Goal: Task Accomplishment & Management: Manage account settings

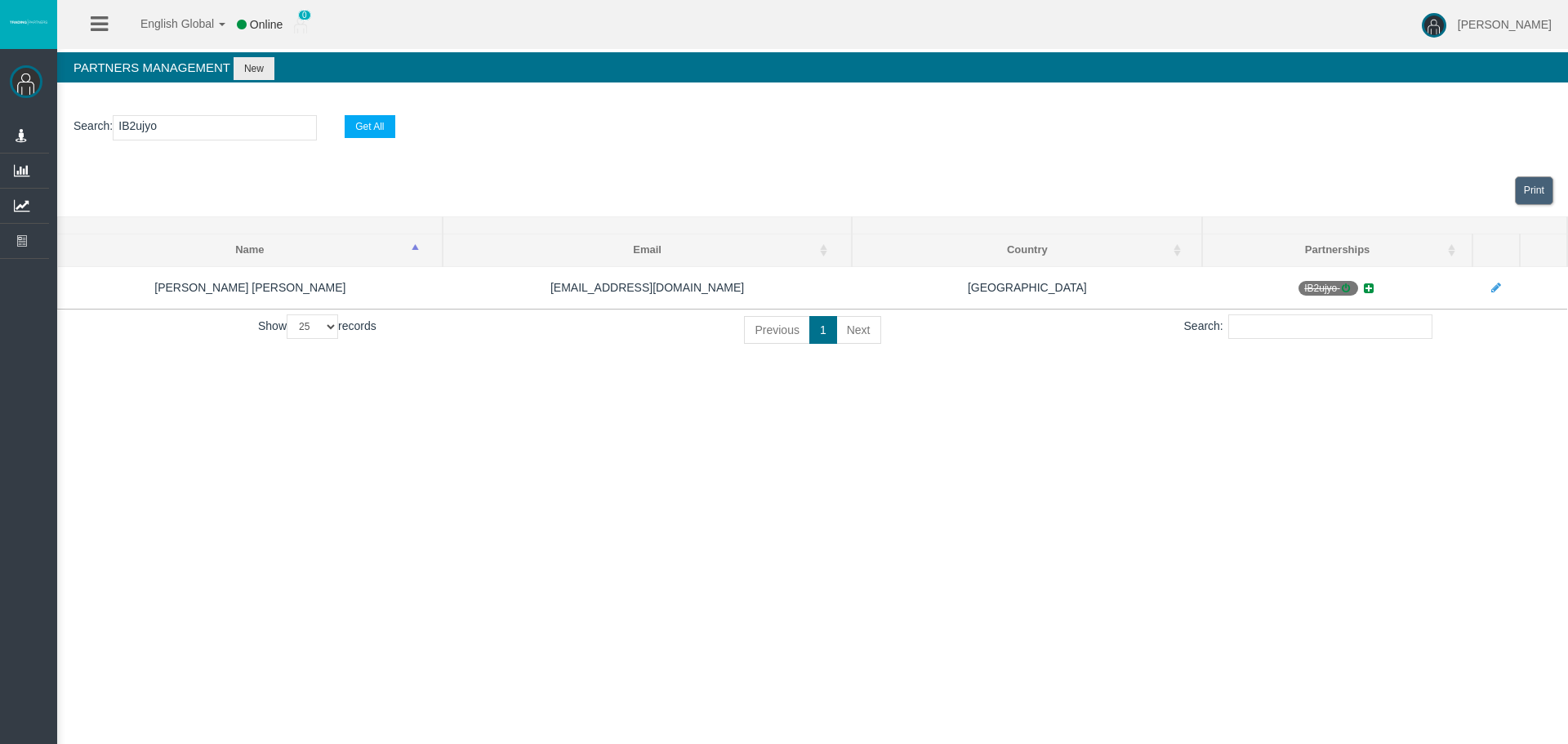
select select "25"
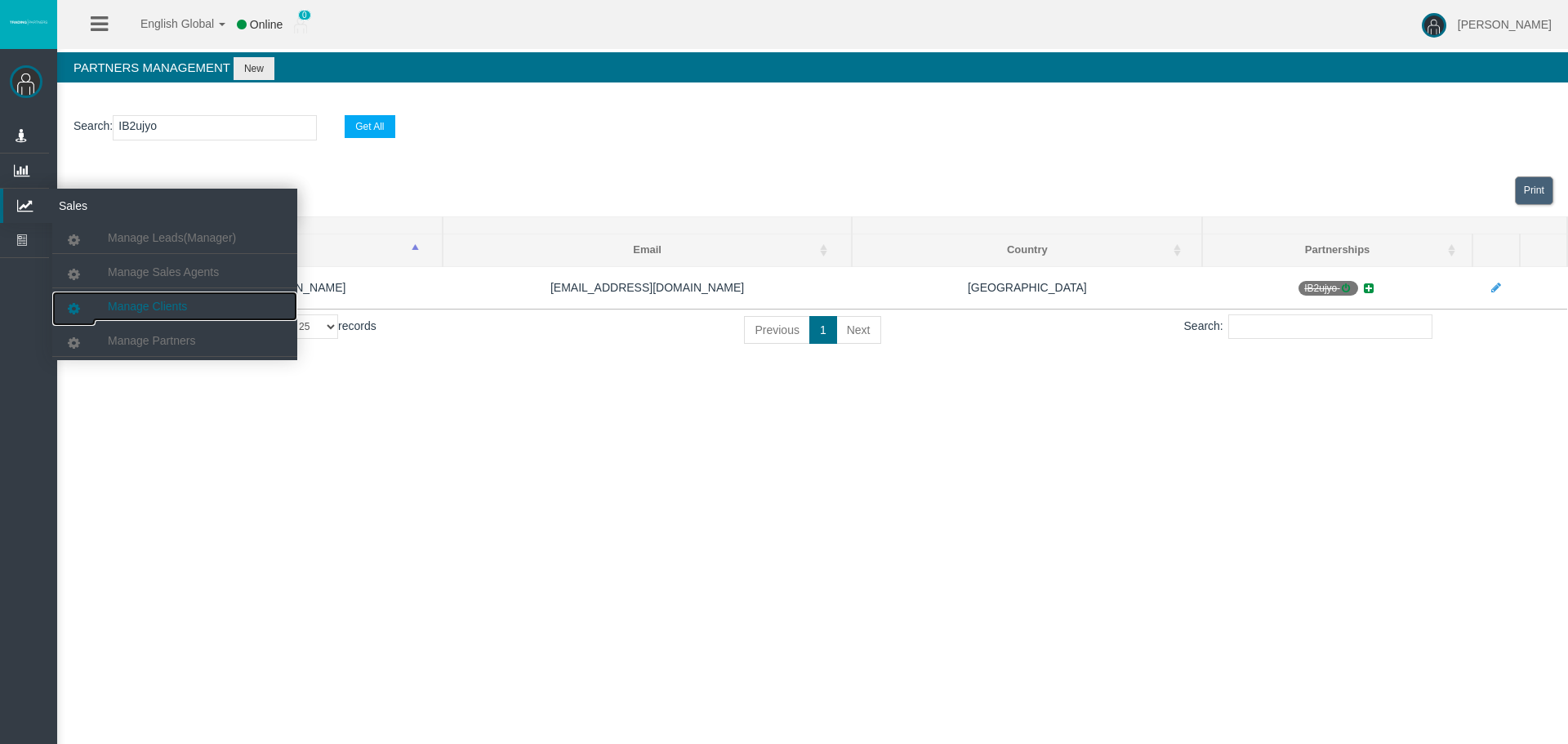
click at [140, 299] on span "Manage Clients" at bounding box center [147, 306] width 80 height 13
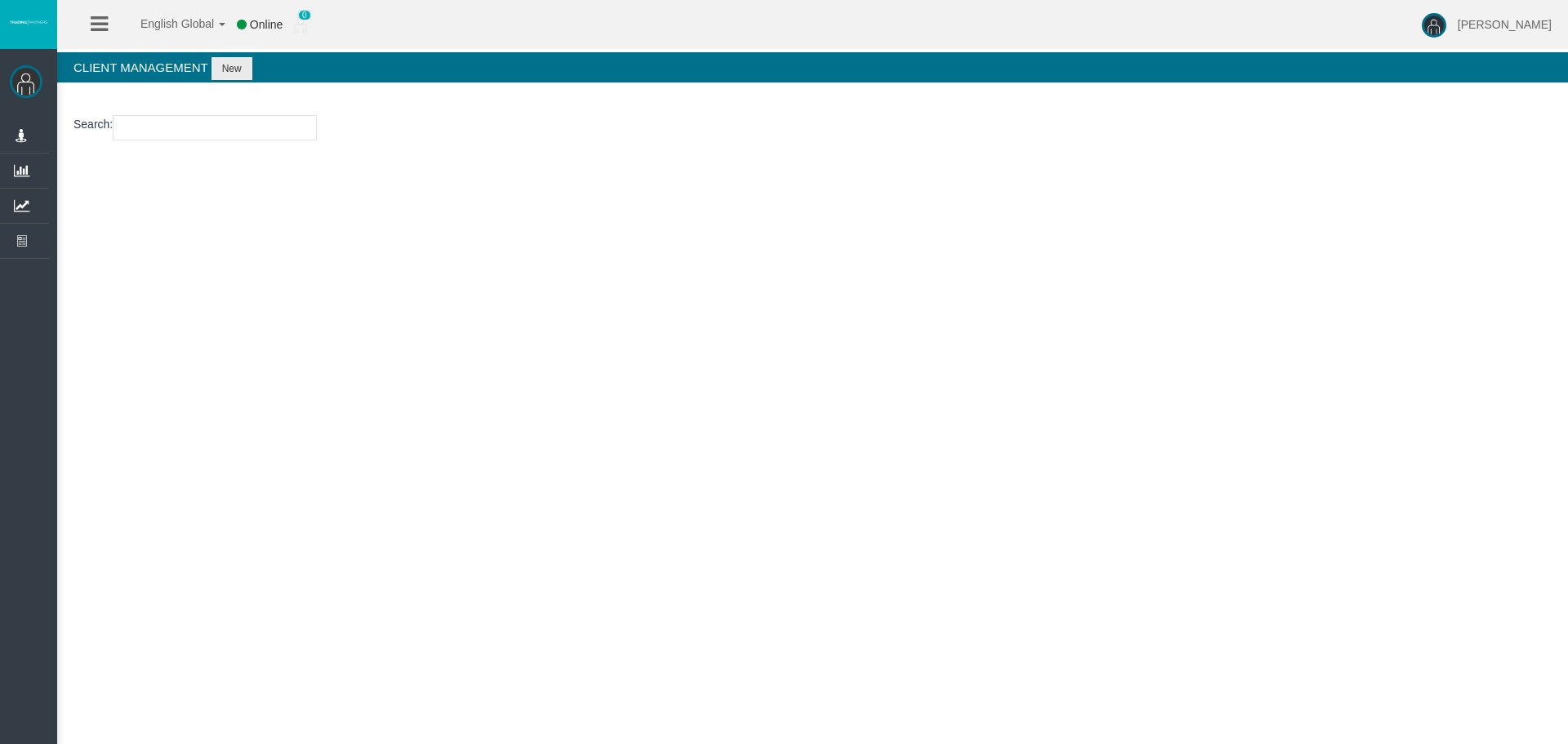
click at [152, 124] on input "number" at bounding box center [214, 127] width 204 height 25
paste input "15172625"
type input "15172625"
click at [225, 59] on button "New" at bounding box center [232, 68] width 41 height 22
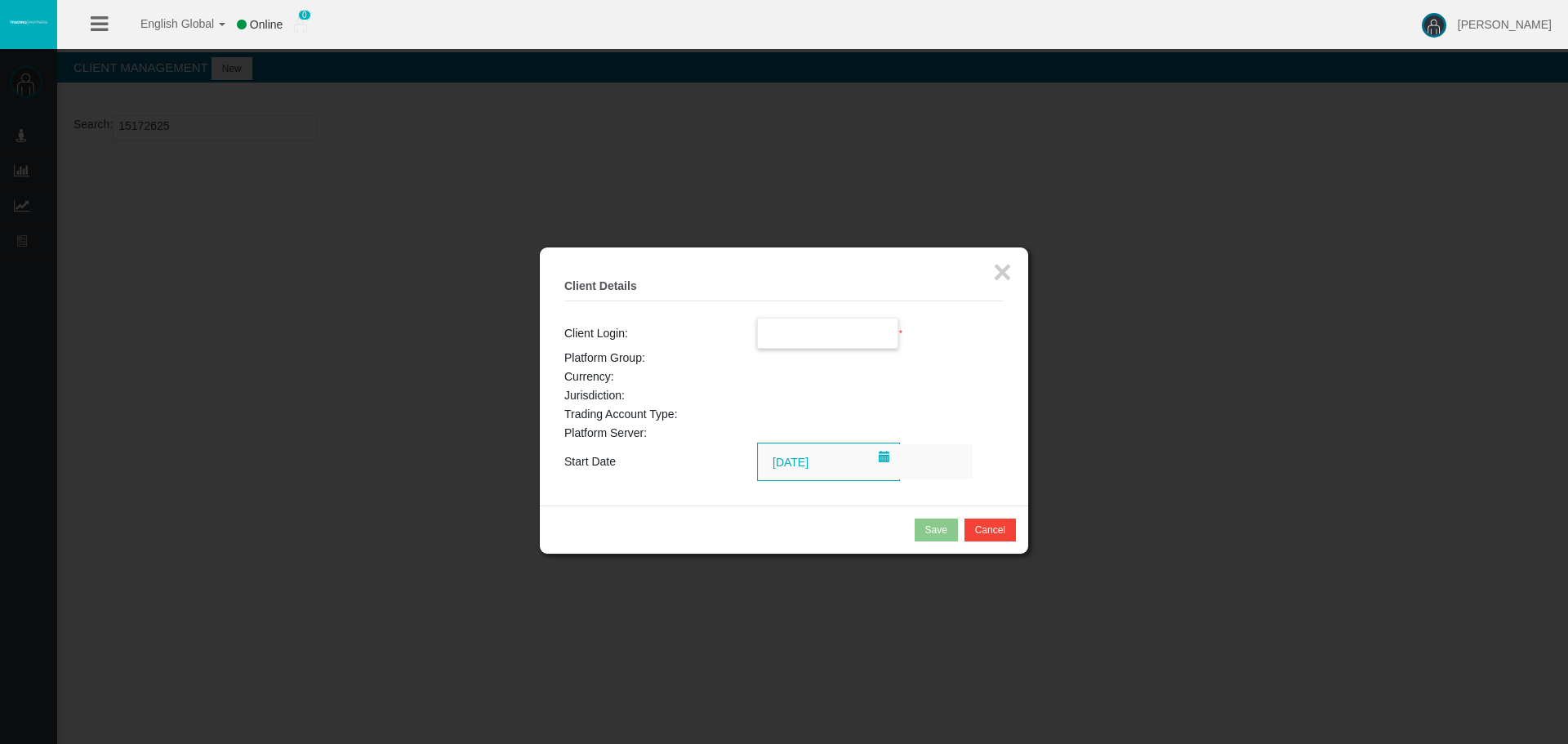
click at [839, 341] on input "text" at bounding box center [828, 332] width 140 height 29
paste input "15172625"
click at [806, 360] on span "15172625" at bounding box center [792, 363] width 51 height 13
type input "15172625"
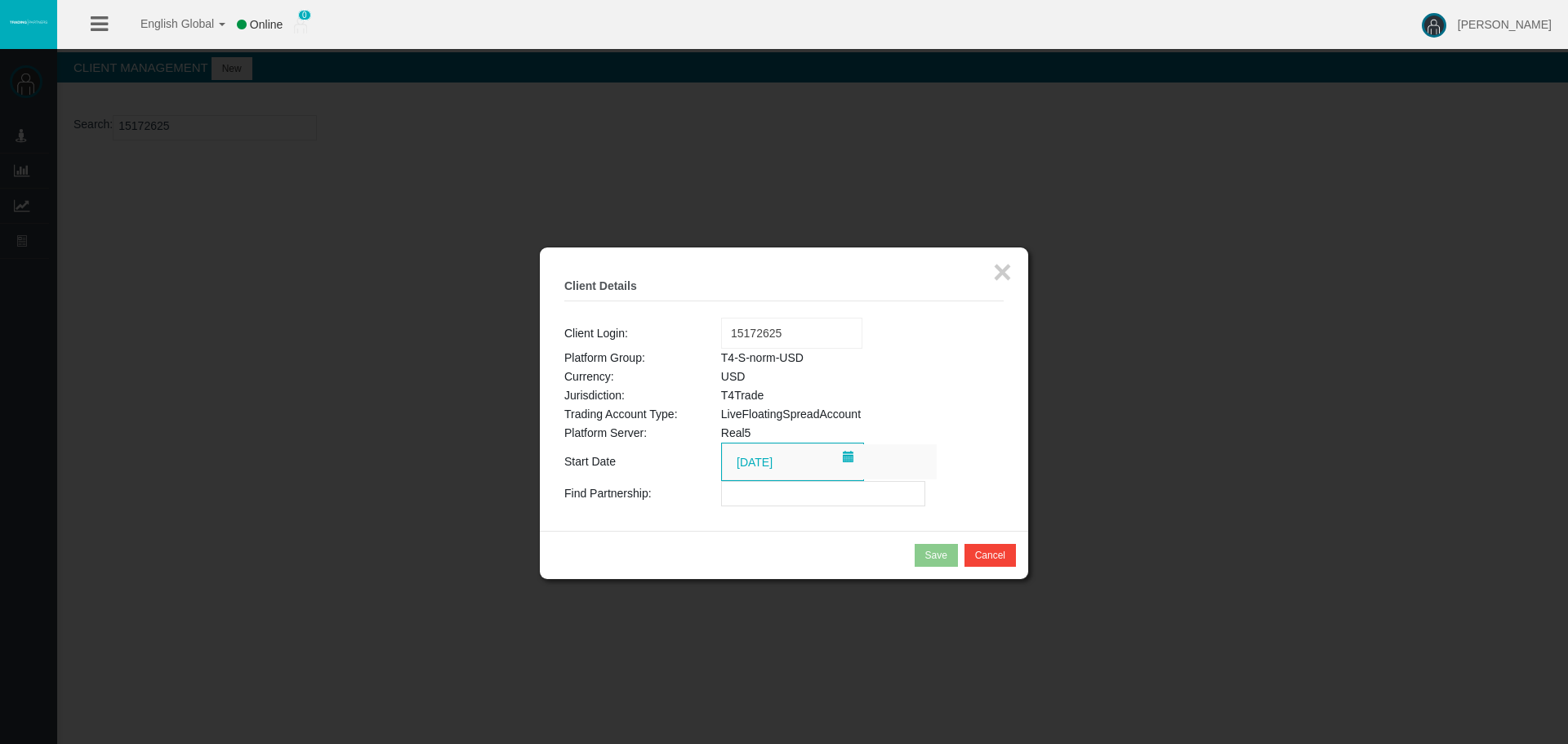
click at [806, 496] on input "text" at bounding box center [823, 493] width 204 height 25
paste input "IBupyd5"
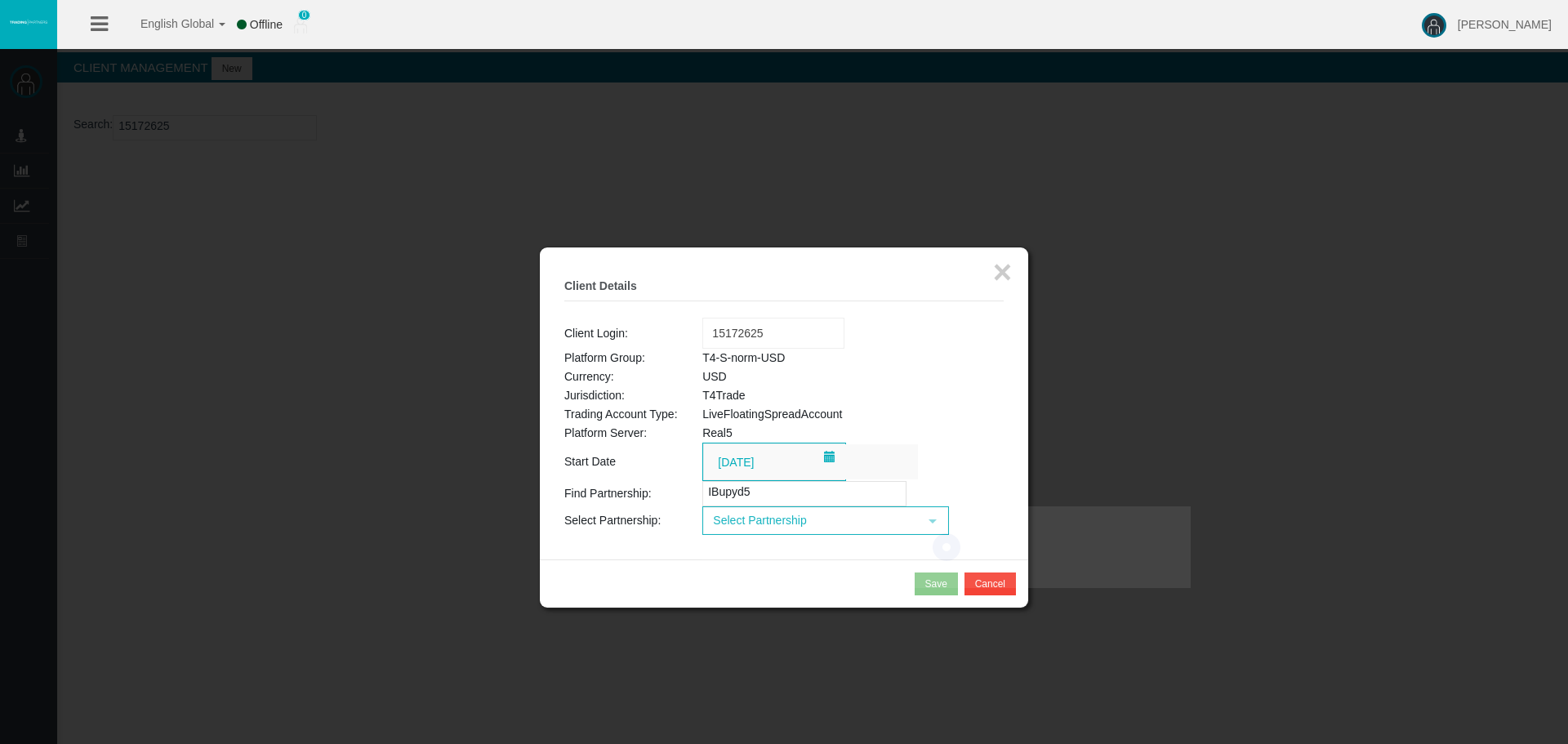
type input "IBupyd5"
click at [774, 522] on span "Select Partnership" at bounding box center [810, 520] width 214 height 25
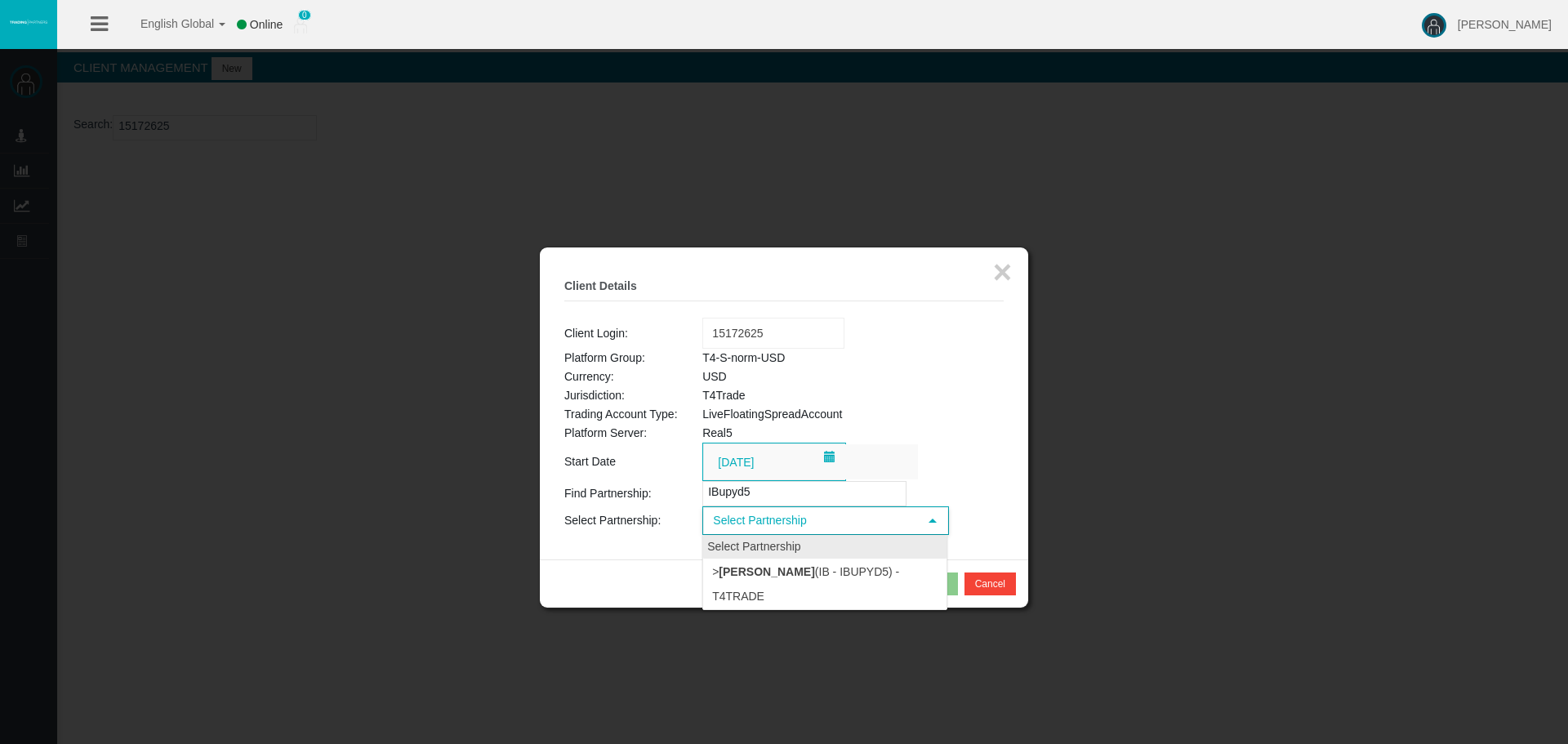
click at [772, 588] on li "> [PERSON_NAME] (IB - IBupyd5) - T4Trade" at bounding box center [825, 584] width 243 height 51
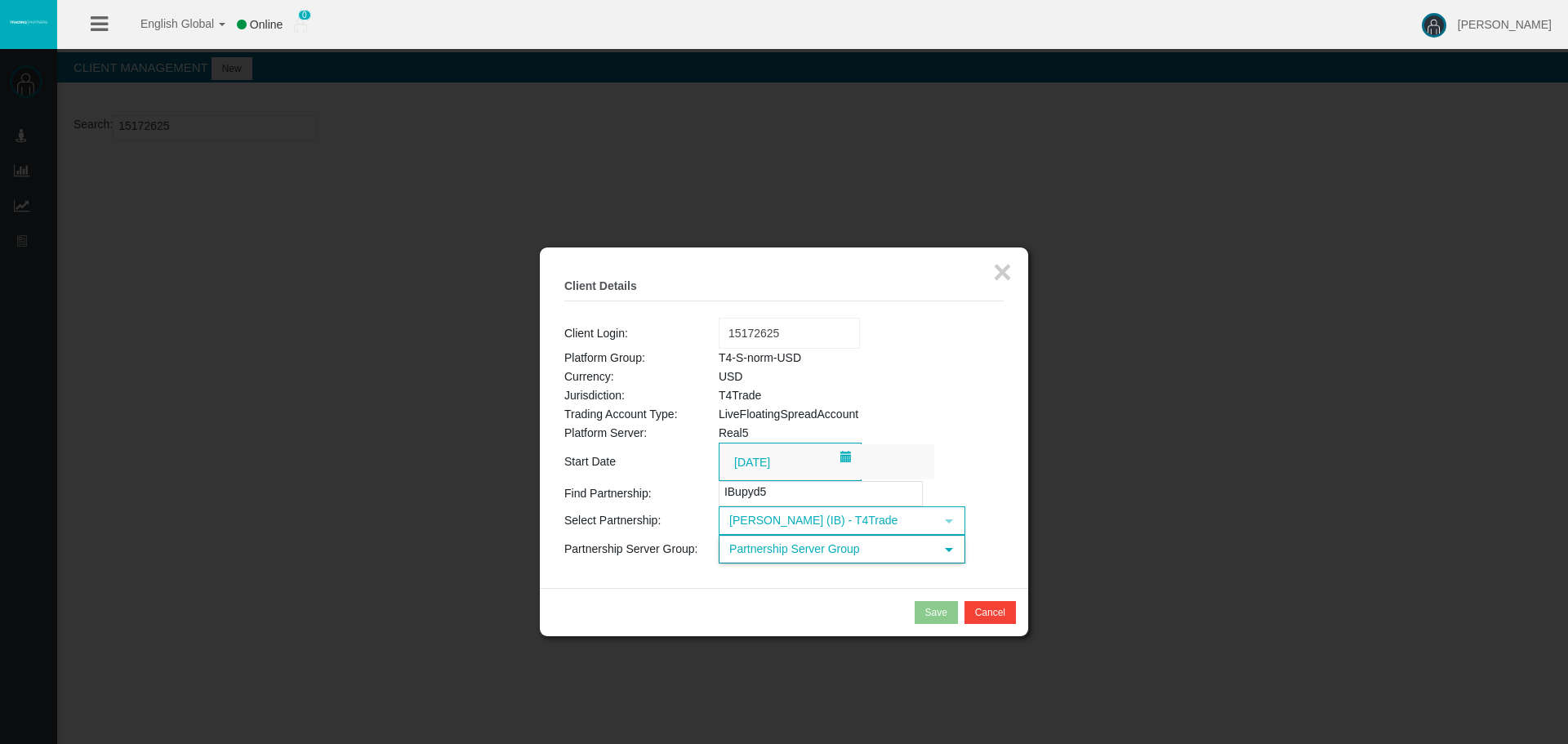
click at [826, 557] on span "Partnership Server Group" at bounding box center [827, 548] width 214 height 25
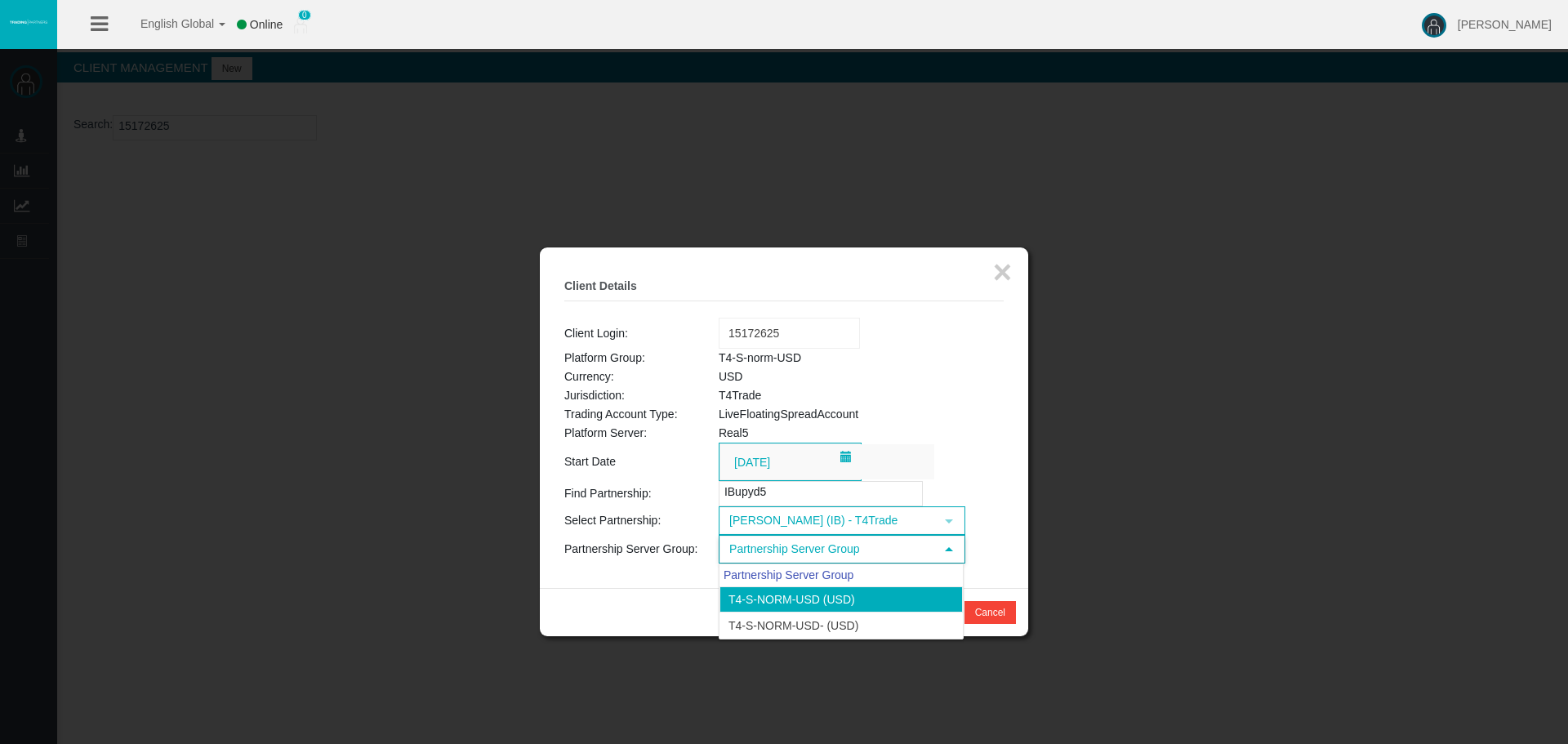
click at [814, 601] on li "T4-S-norm-USD (USD)" at bounding box center [841, 600] width 243 height 26
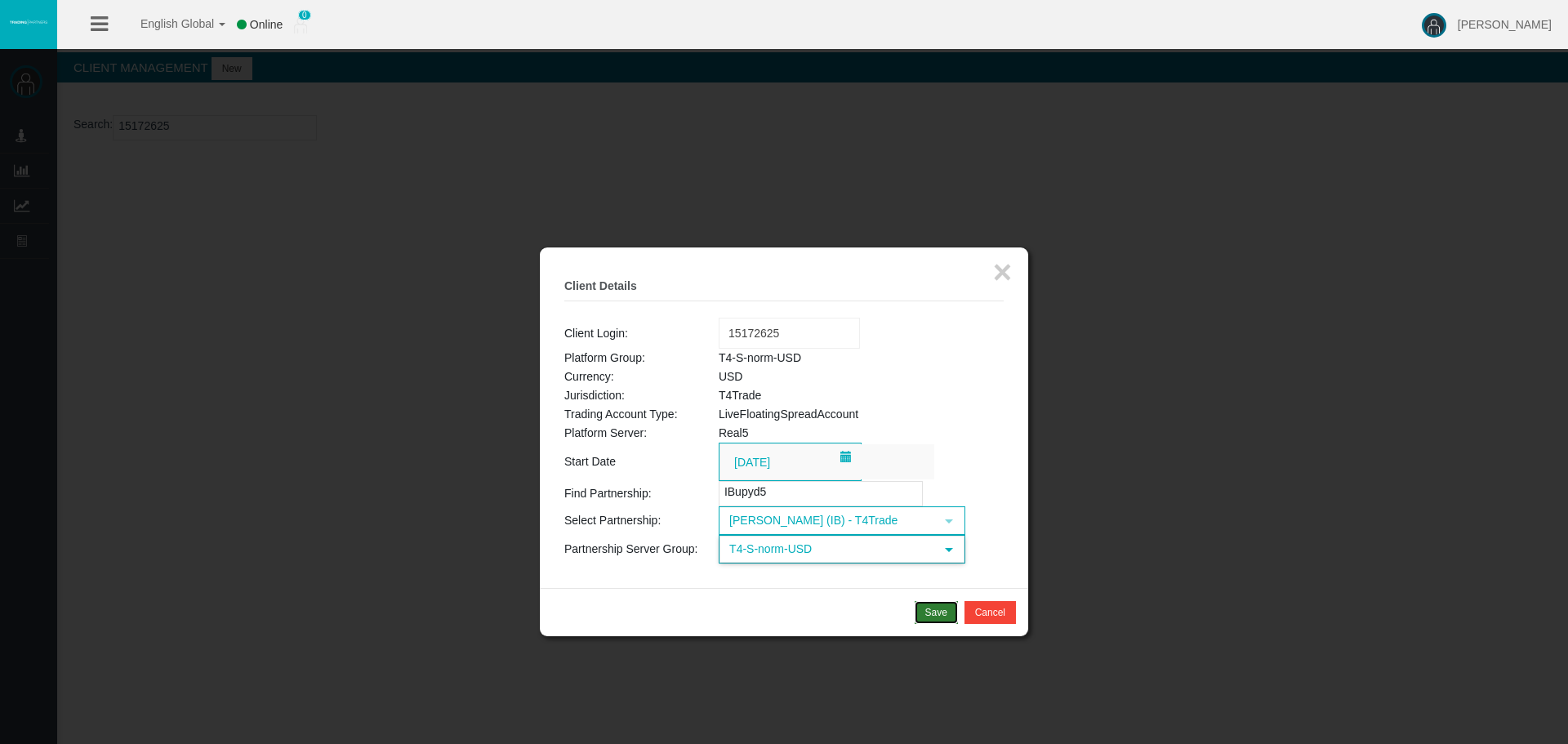
click at [938, 616] on div "Save" at bounding box center [936, 613] width 22 height 15
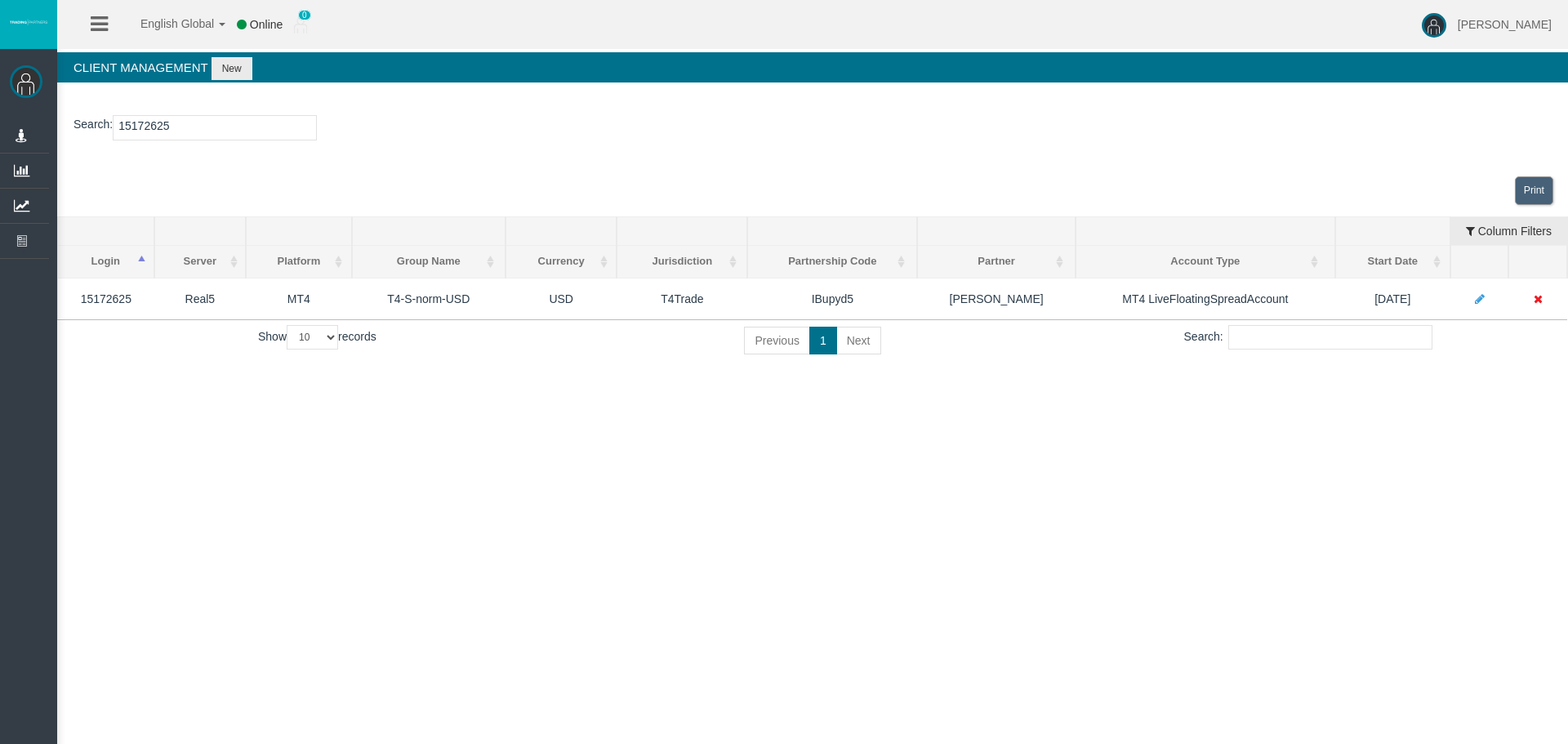
click at [157, 123] on input "15172625" at bounding box center [214, 127] width 204 height 25
paste input "23290770"
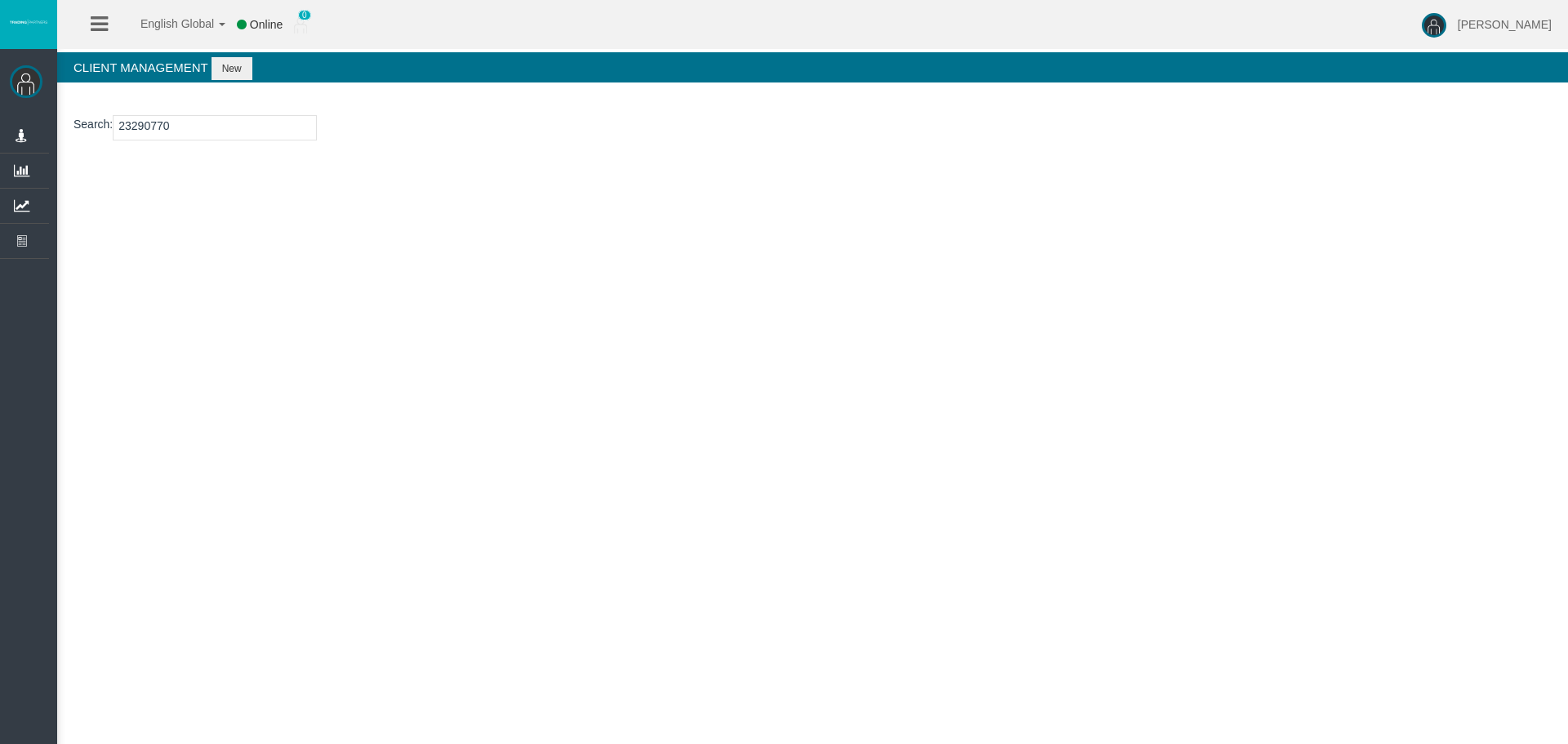
type input "23290770"
click at [236, 70] on button "New" at bounding box center [232, 68] width 41 height 22
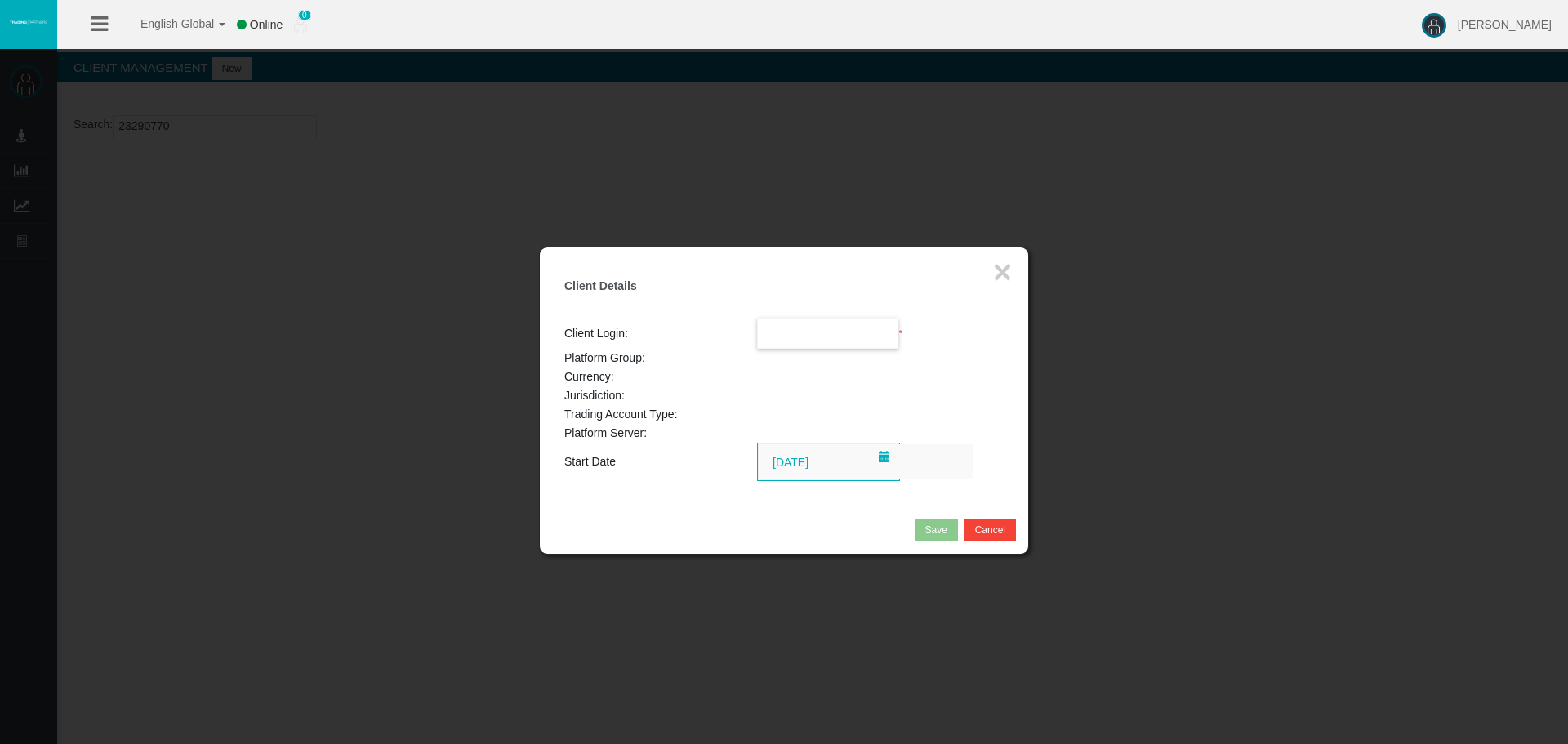
click at [798, 327] on input "text" at bounding box center [828, 332] width 140 height 29
paste input "23290770"
click at [777, 368] on span "23290770" at bounding box center [792, 363] width 51 height 13
type input "23290770"
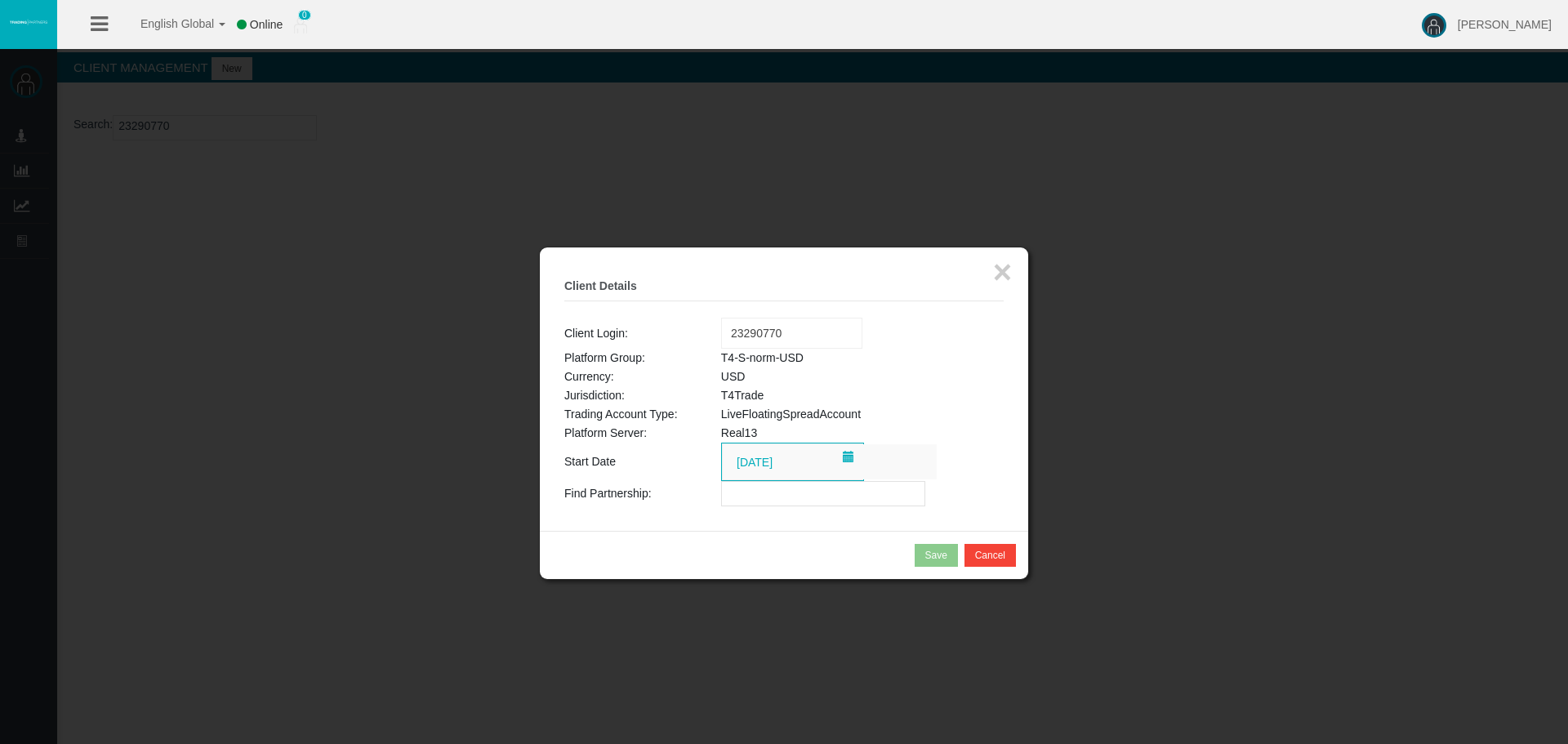
click at [762, 495] on input "text" at bounding box center [823, 493] width 204 height 25
paste input "IBupyd5"
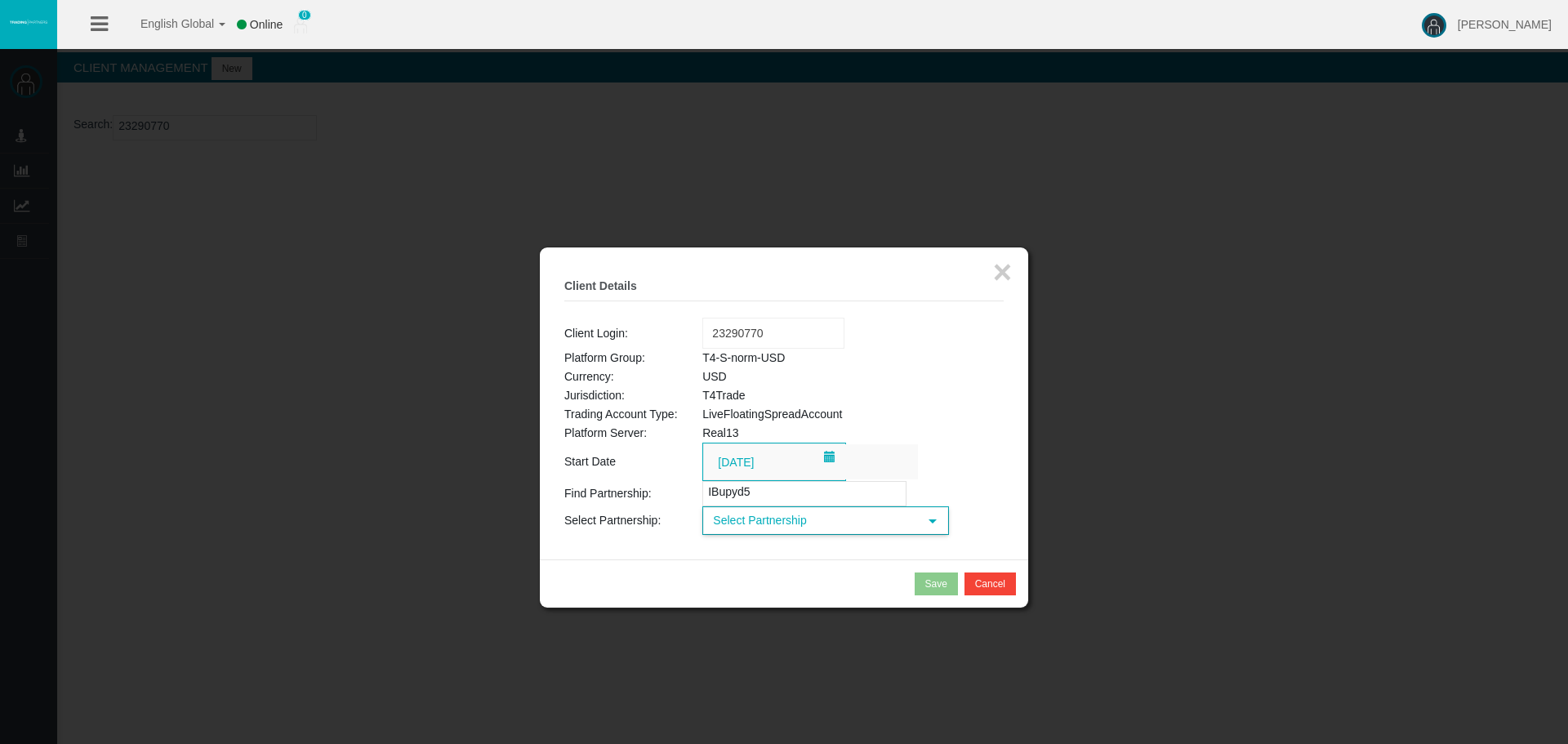
type input "IBupyd5"
click at [764, 527] on span "Select Partnership" at bounding box center [810, 520] width 214 height 25
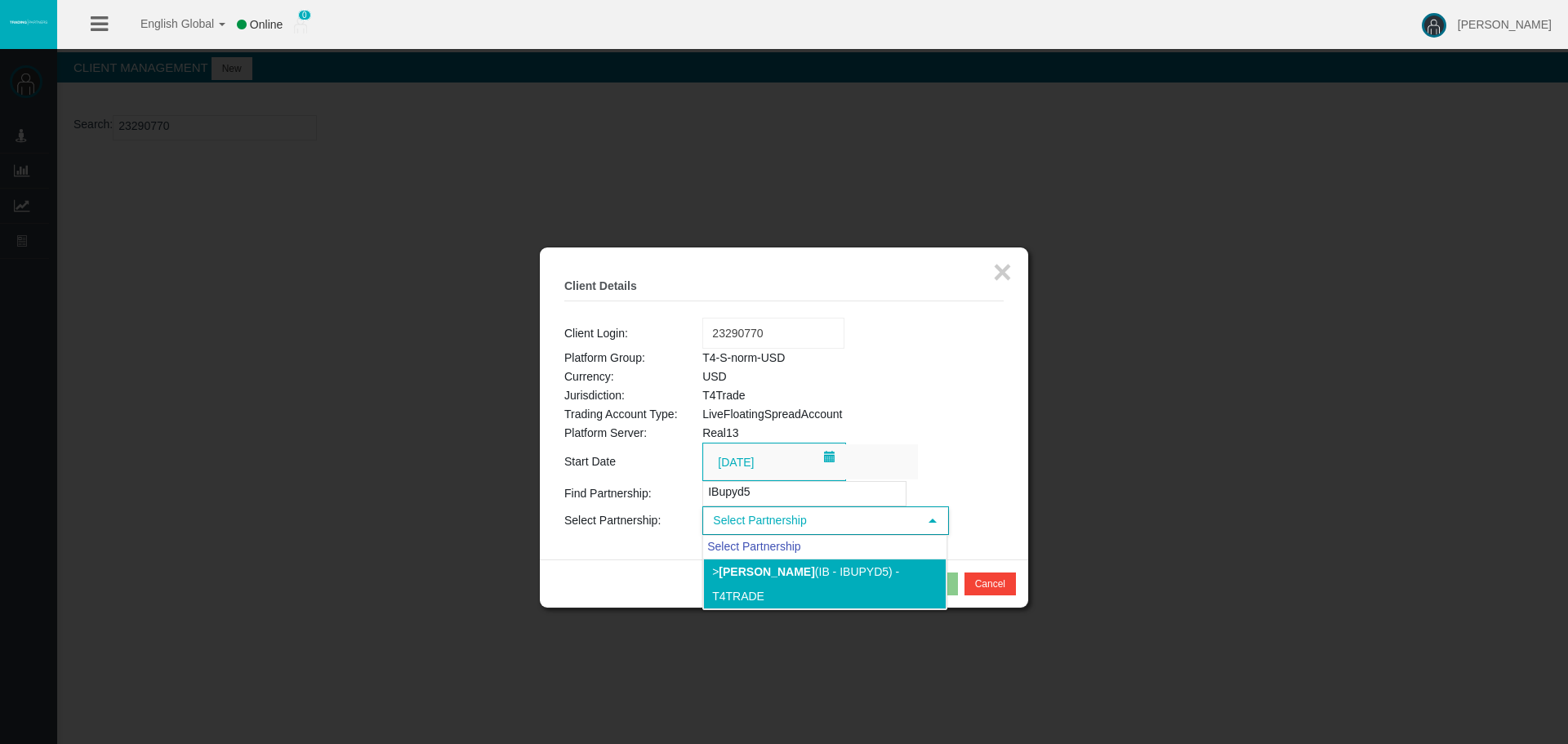
click at [766, 567] on b "[PERSON_NAME]" at bounding box center [766, 572] width 95 height 13
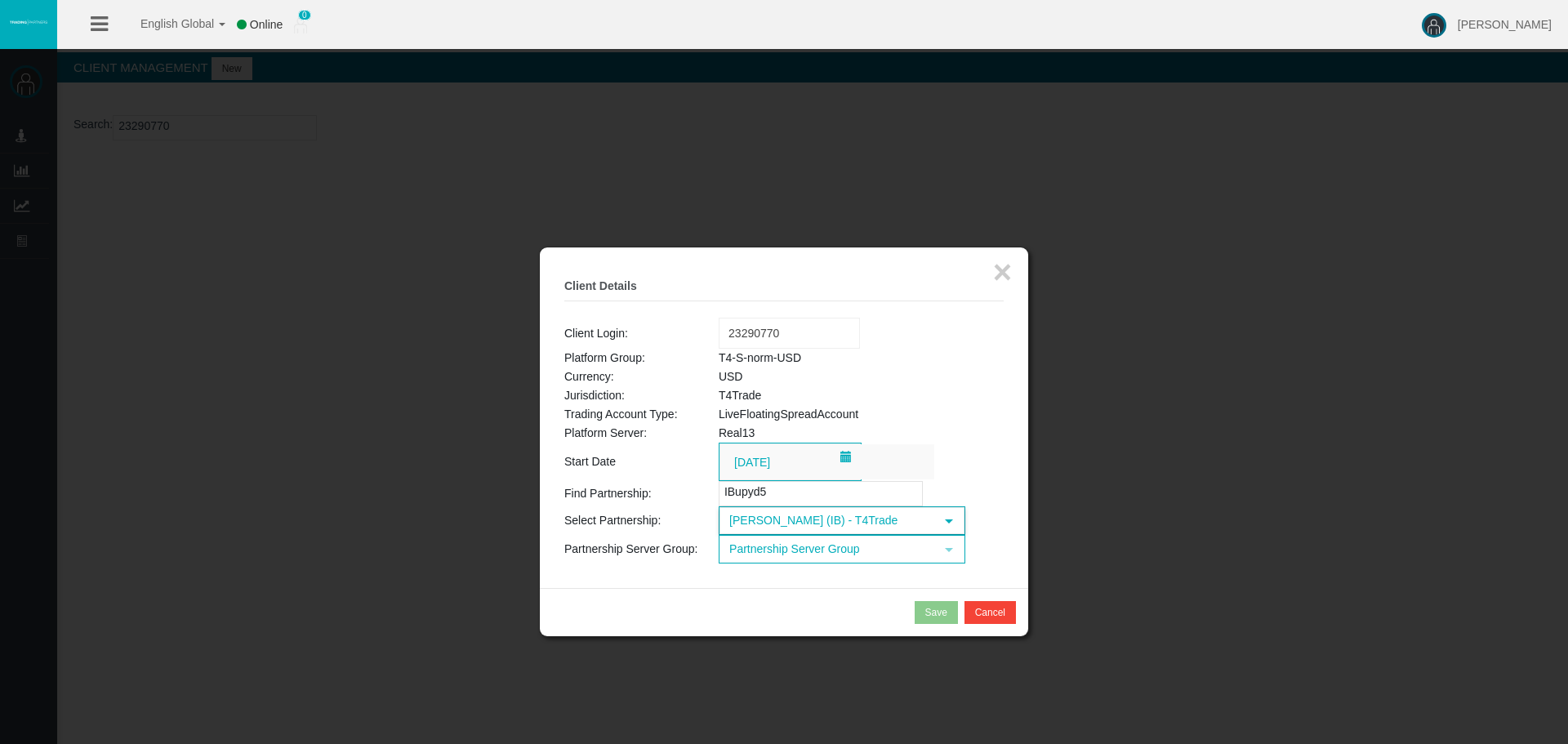
click at [825, 557] on span "Partnership Server Group" at bounding box center [827, 548] width 214 height 25
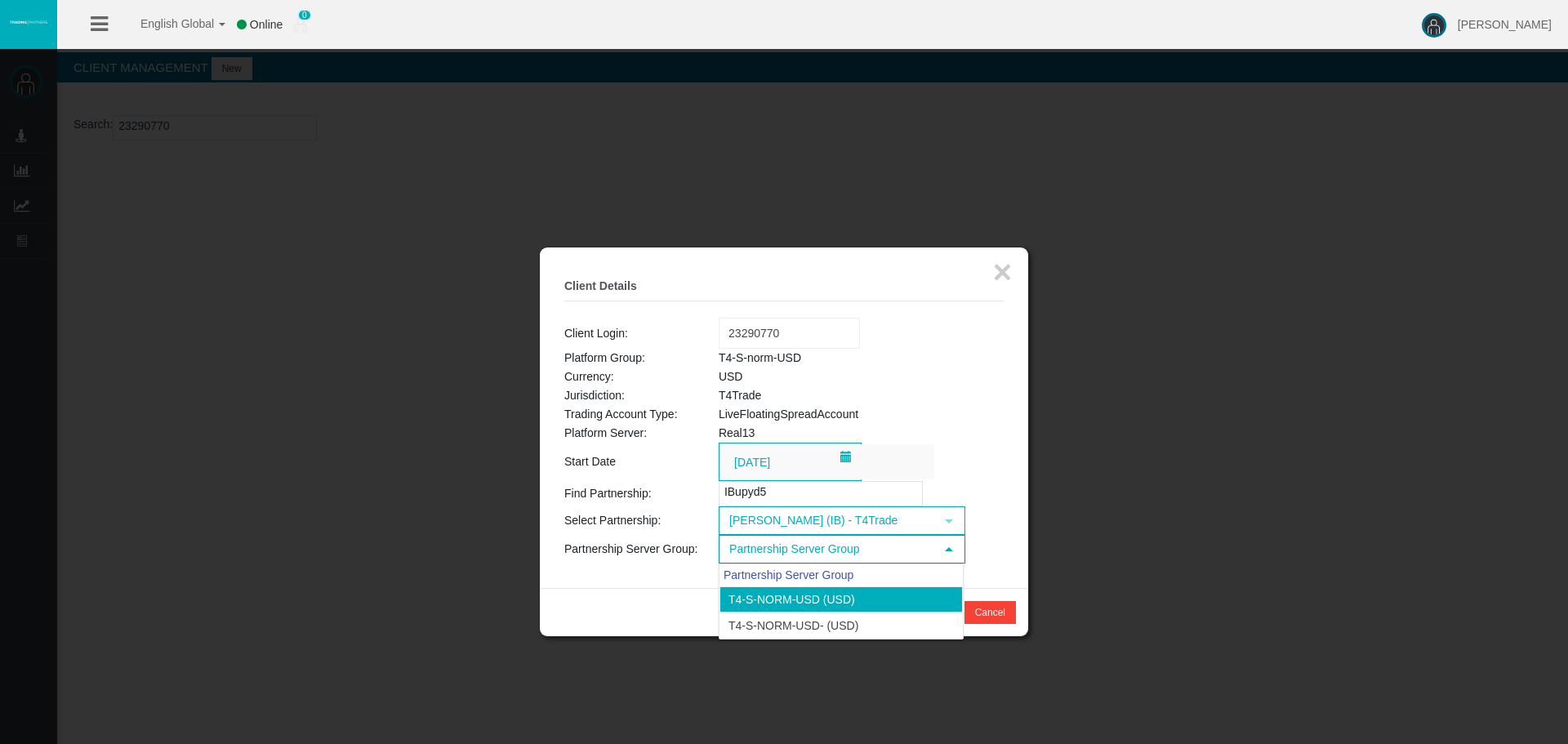
click at [800, 601] on li "T4-S-norm-USD (USD)" at bounding box center [841, 600] width 243 height 26
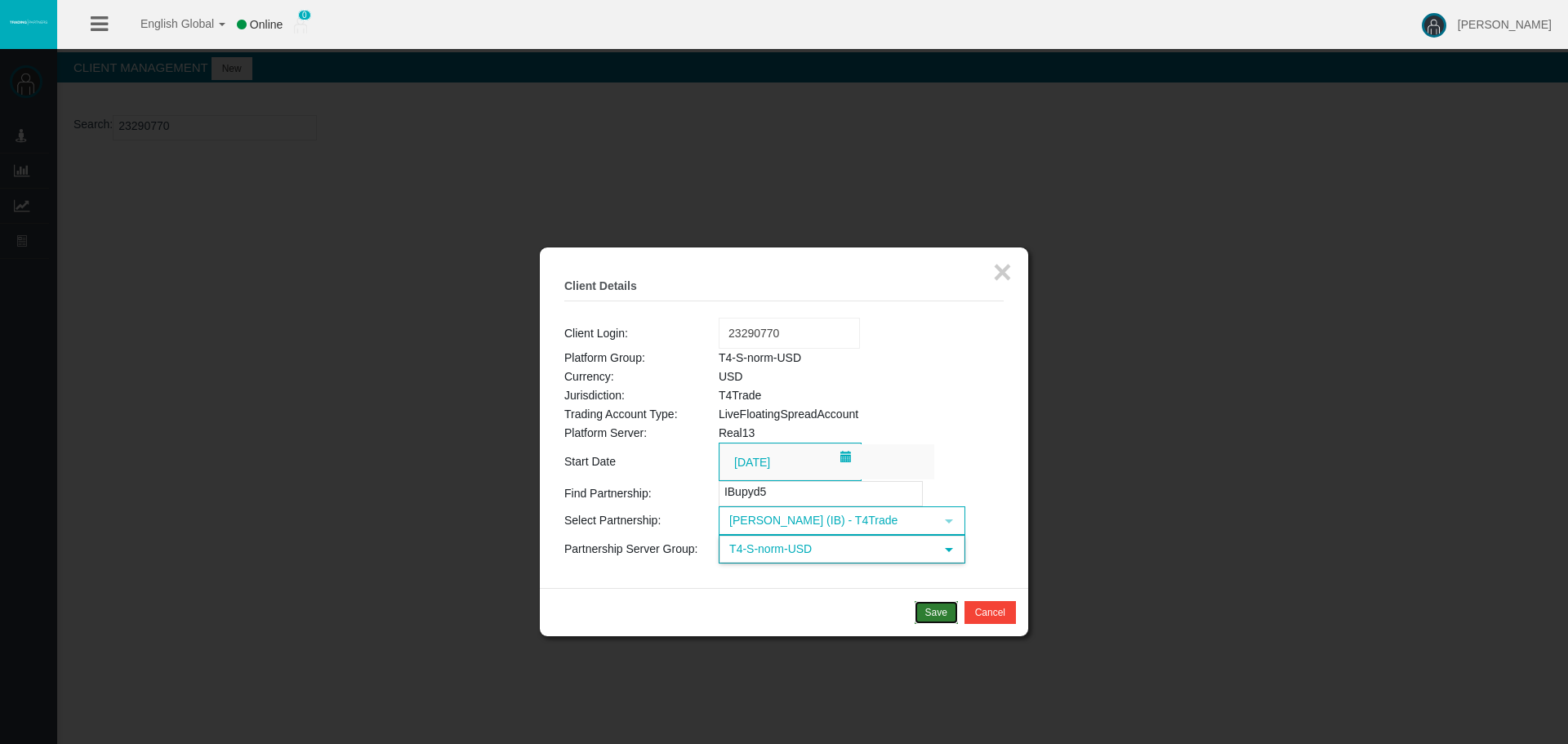
click at [929, 614] on div "Save" at bounding box center [936, 613] width 22 height 15
